Goal: Task Accomplishment & Management: Manage account settings

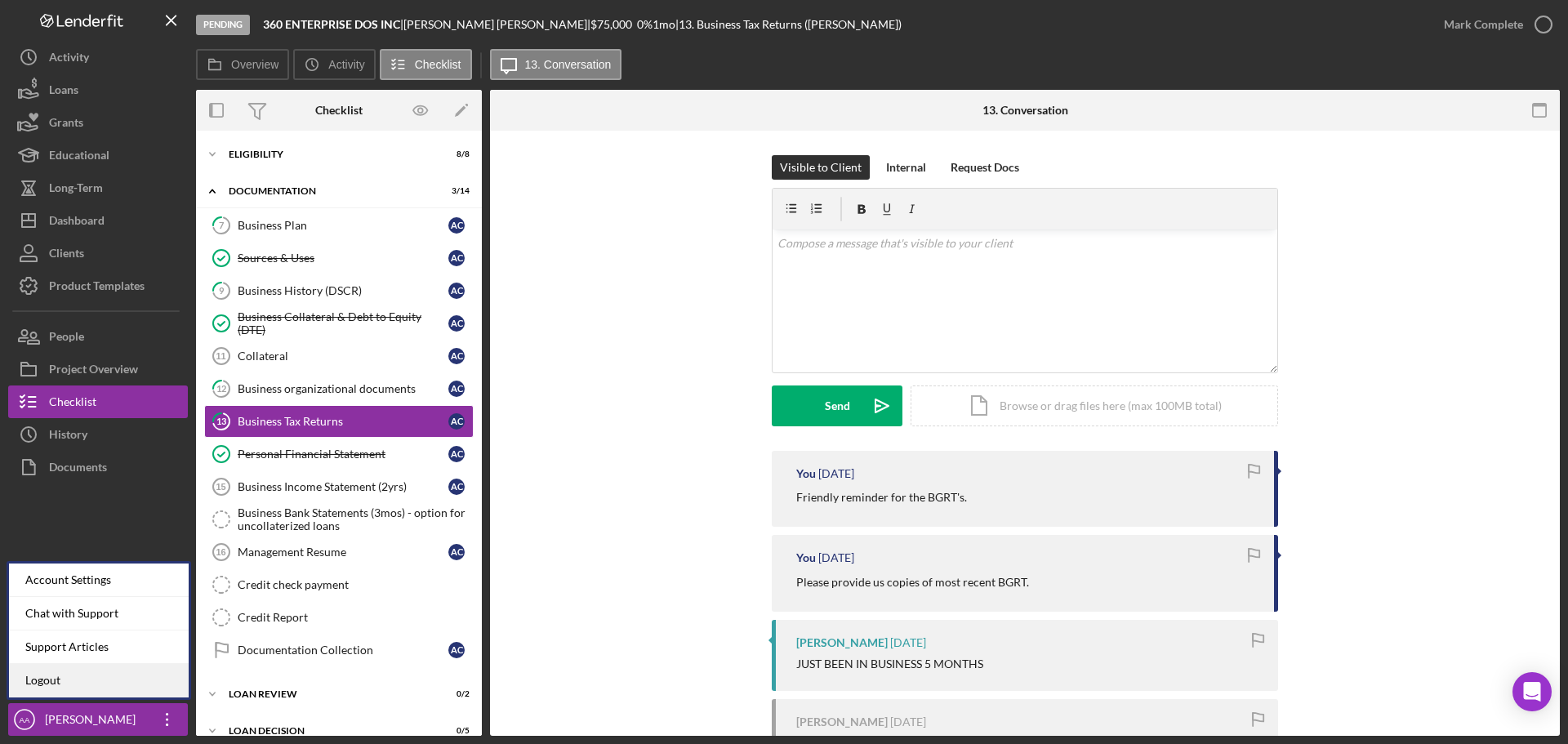
scroll to position [4, 0]
click at [103, 692] on link "Logout" at bounding box center [98, 681] width 180 height 34
